Goal: Task Accomplishment & Management: Use online tool/utility

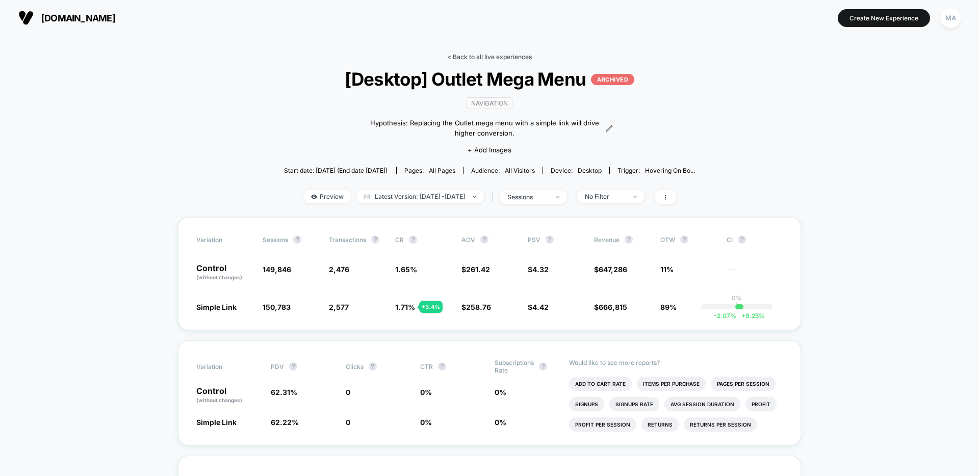
click at [485, 59] on link "< Back to all live experiences" at bounding box center [489, 57] width 85 height 8
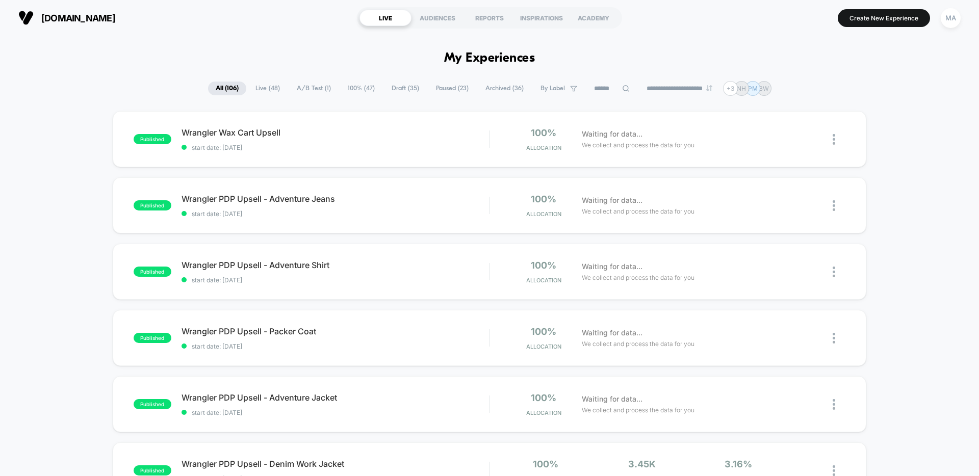
click at [269, 88] on span "Live ( 48 )" at bounding box center [268, 89] width 40 height 14
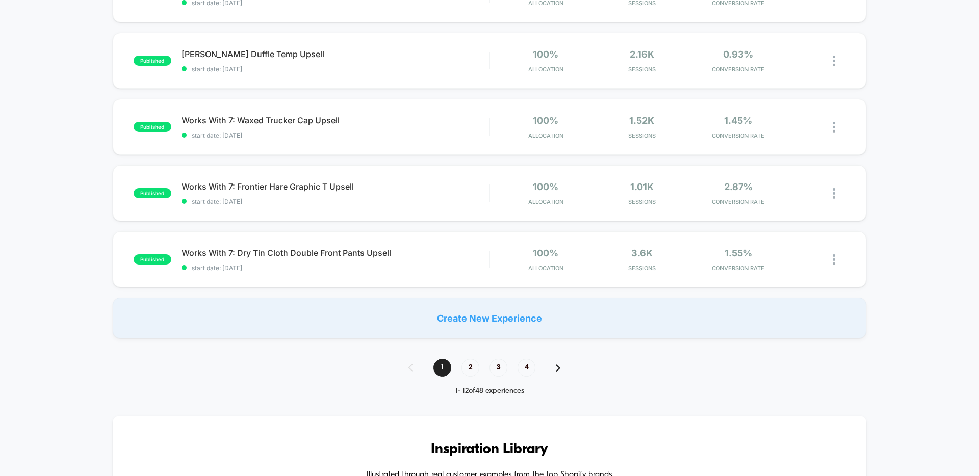
scroll to position [610, 0]
click at [466, 368] on span "2" at bounding box center [470, 367] width 18 height 18
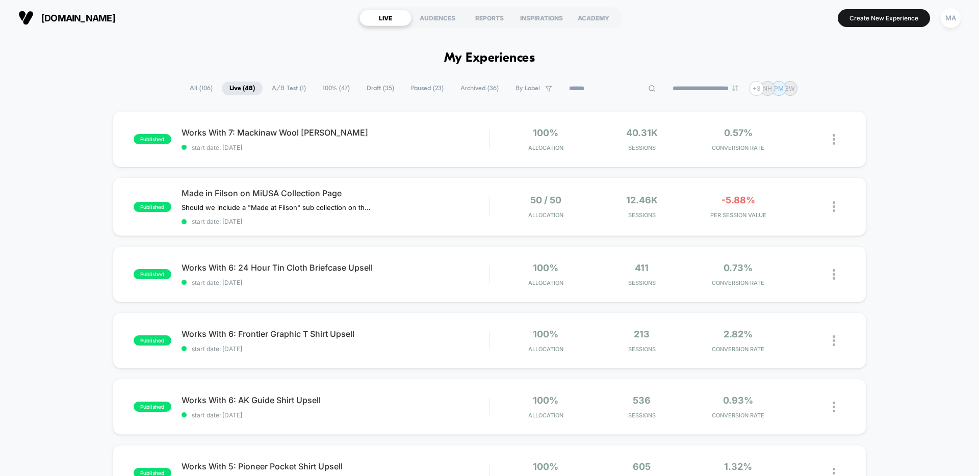
click at [600, 88] on input at bounding box center [612, 89] width 102 height 12
type input "***"
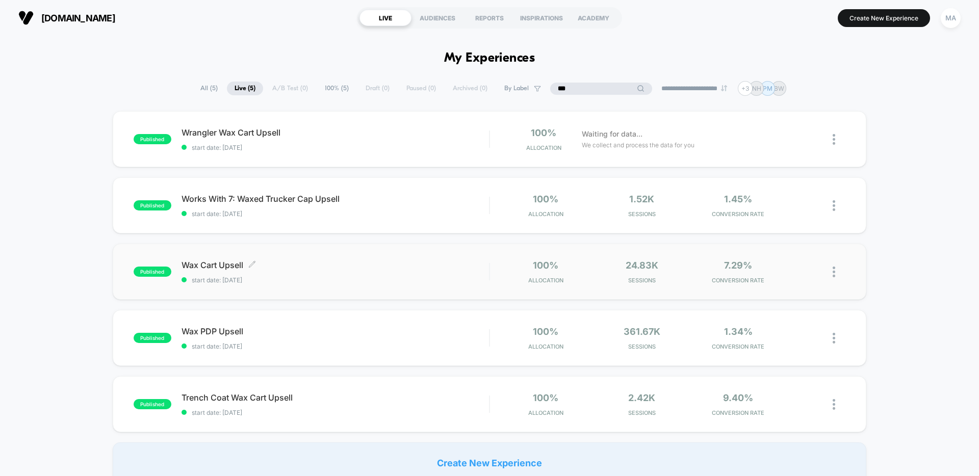
click at [309, 275] on div "Wax Cart Upsell Click to edit experience details Click to edit experience detai…" at bounding box center [335, 272] width 307 height 24
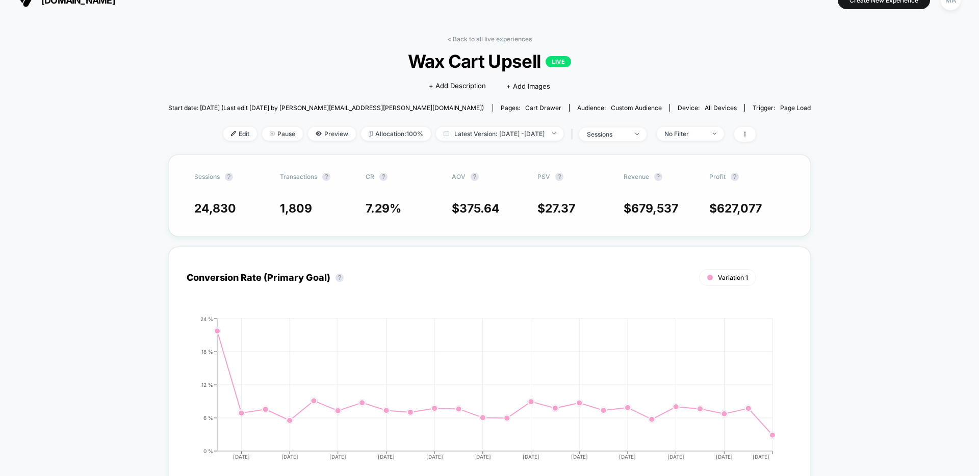
scroll to position [18, 0]
click at [227, 132] on span "Edit" at bounding box center [240, 133] width 34 height 14
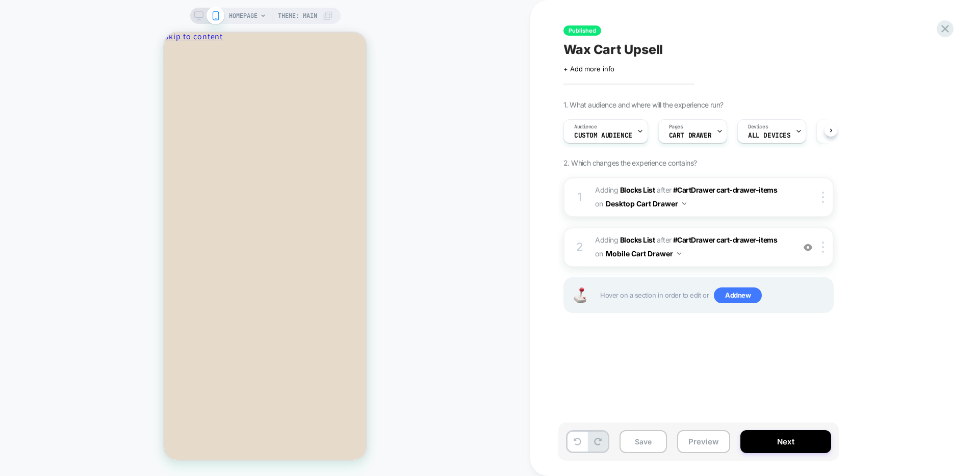
scroll to position [0, 1]
click at [605, 132] on span "Custom Audience" at bounding box center [603, 135] width 58 height 7
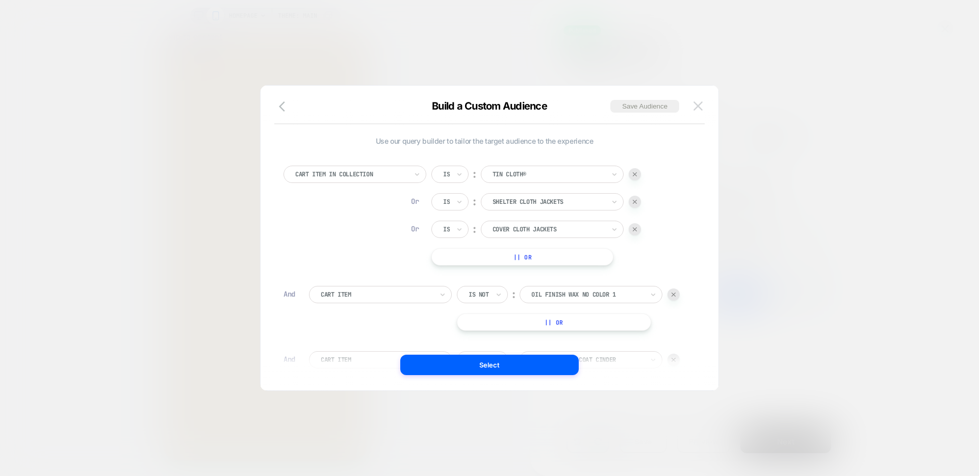
click at [697, 105] on img at bounding box center [698, 105] width 9 height 9
